Goal: Navigation & Orientation: Find specific page/section

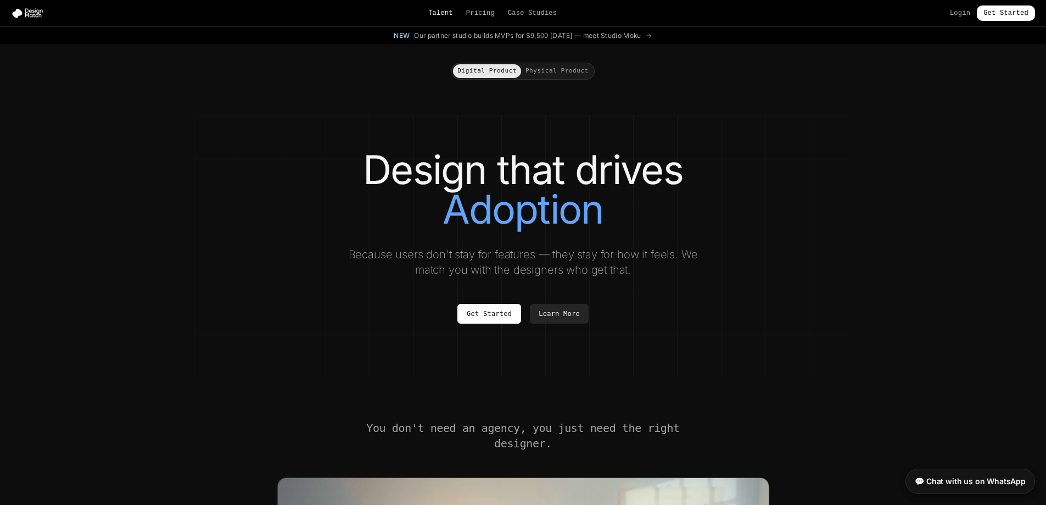
click at [442, 12] on link "Talent" at bounding box center [440, 13] width 25 height 9
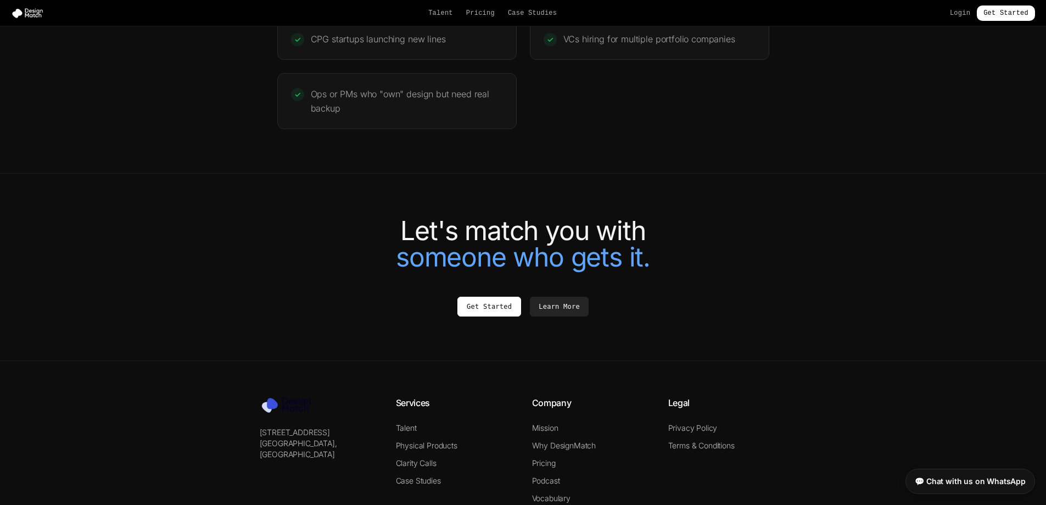
scroll to position [2372, 0]
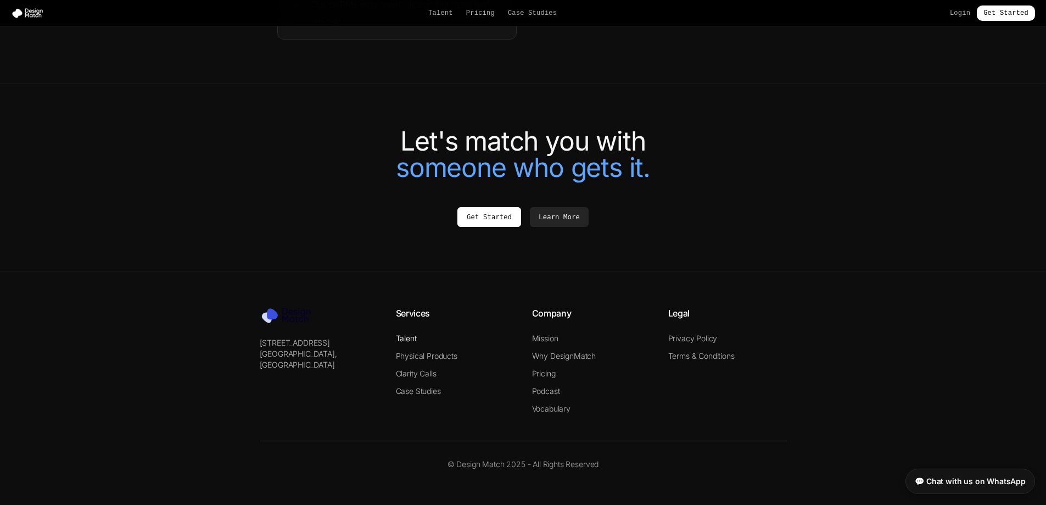
click at [404, 338] on link "Talent" at bounding box center [406, 337] width 21 height 9
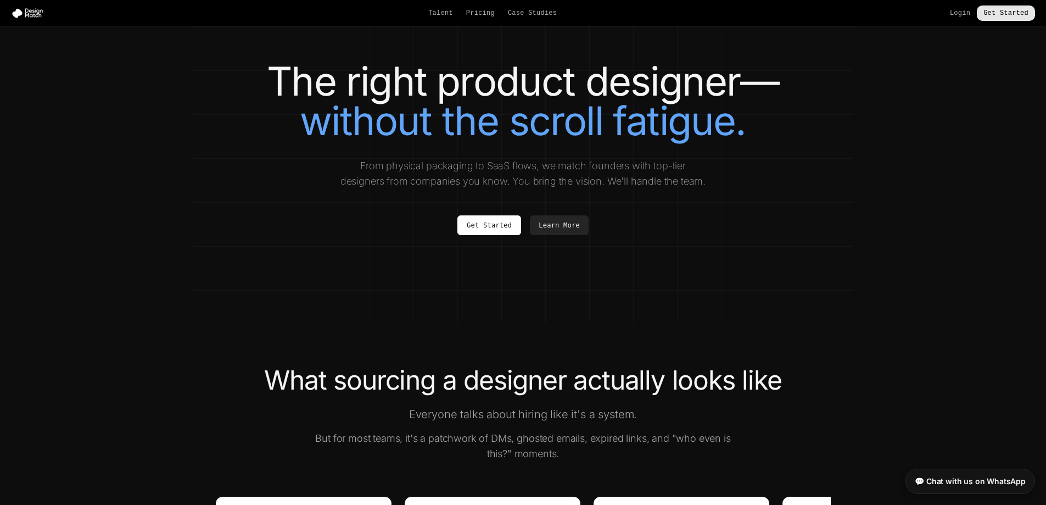
click at [1027, 15] on link "Get Started" at bounding box center [1006, 12] width 58 height 15
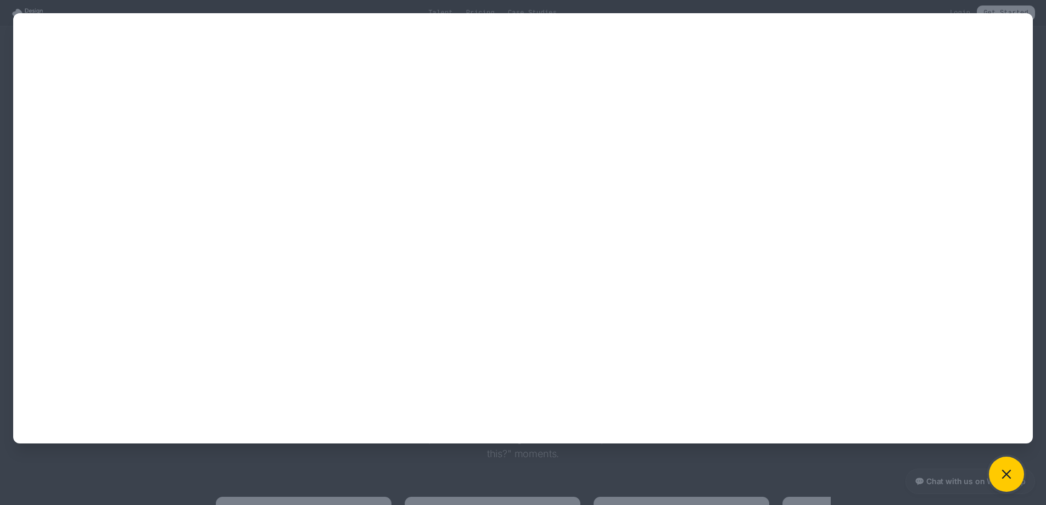
click at [1017, 475] on button at bounding box center [1006, 473] width 35 height 35
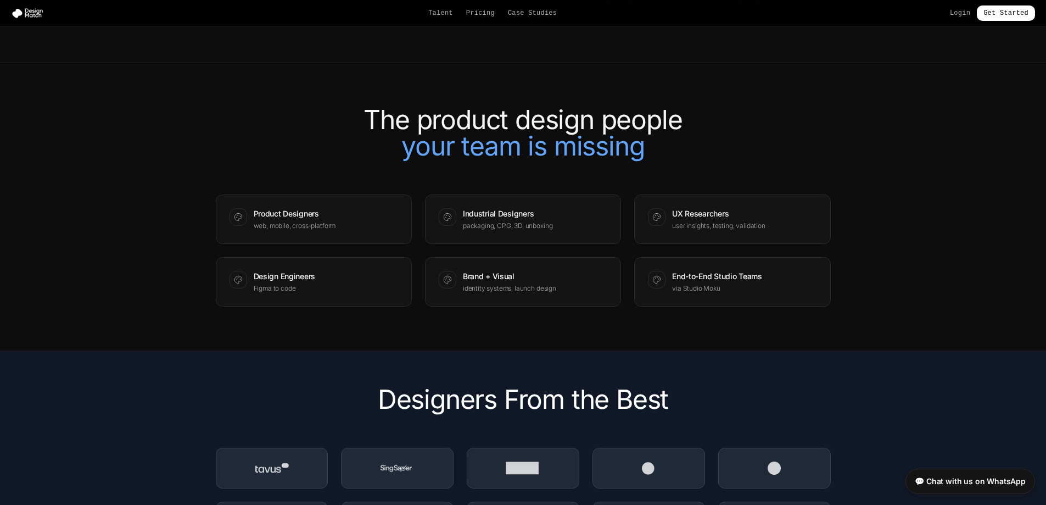
scroll to position [1336, 0]
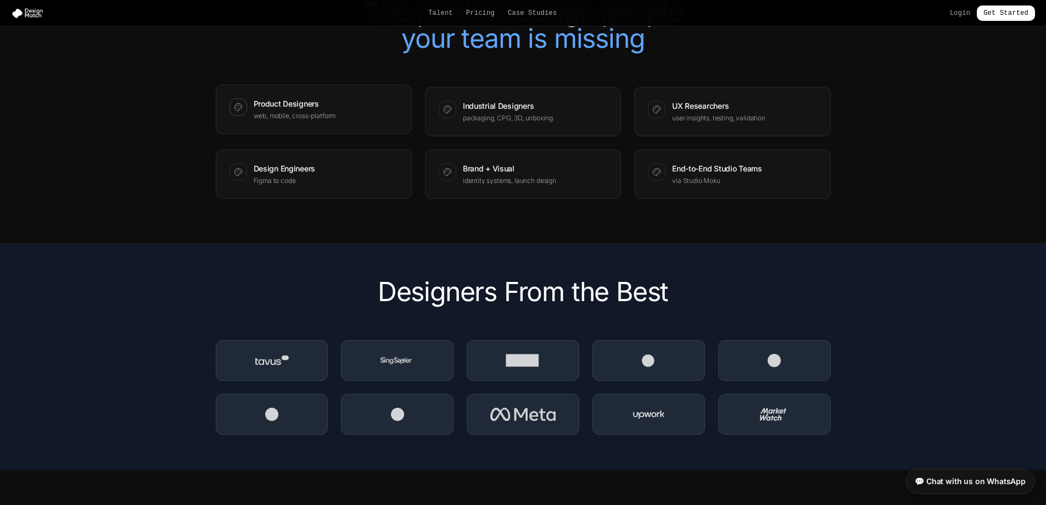
click at [299, 131] on div "Product Designers web, mobile, cross-platform" at bounding box center [314, 109] width 196 height 49
click at [247, 113] on div "Product Designers web, mobile, cross-platform" at bounding box center [313, 109] width 169 height 22
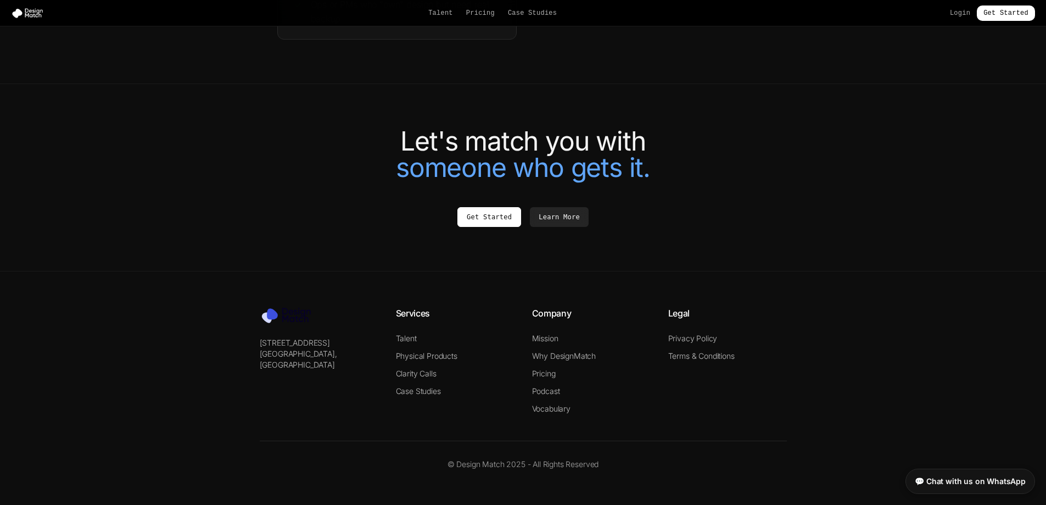
scroll to position [2372, 0]
